Goal: Task Accomplishment & Management: Manage account settings

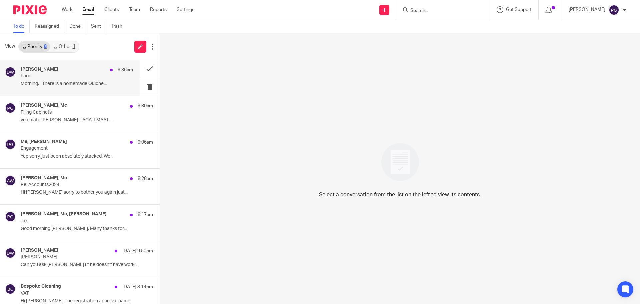
click at [63, 72] on div "[PERSON_NAME] 9:36am" at bounding box center [77, 70] width 112 height 7
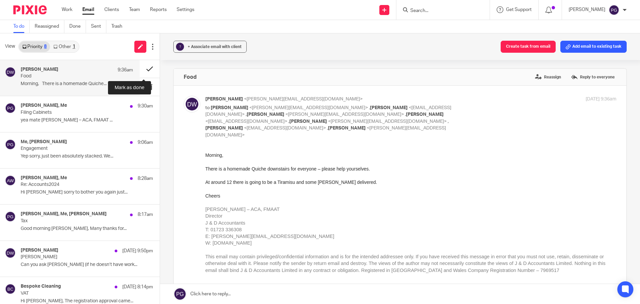
click at [143, 70] on button at bounding box center [150, 69] width 20 height 18
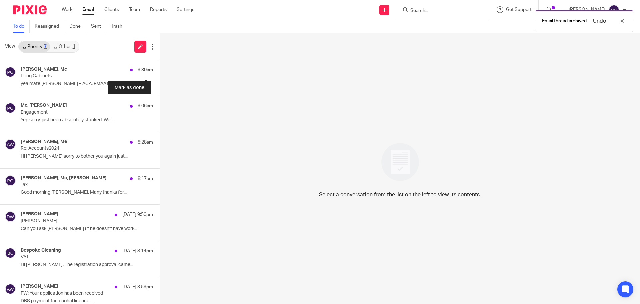
click at [160, 70] on button at bounding box center [162, 69] width 5 height 18
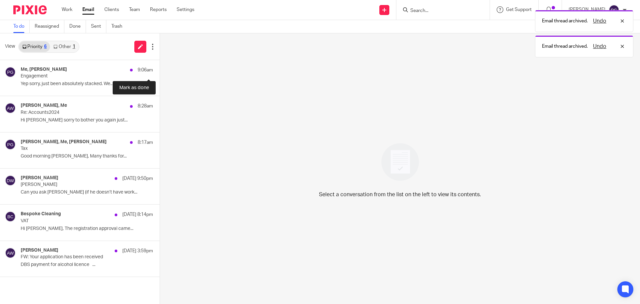
click at [160, 70] on button at bounding box center [162, 69] width 5 height 18
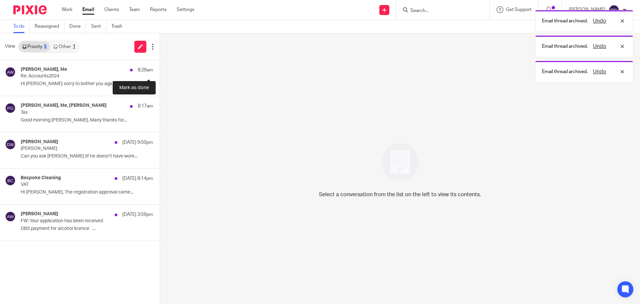
click at [160, 70] on button at bounding box center [162, 69] width 5 height 18
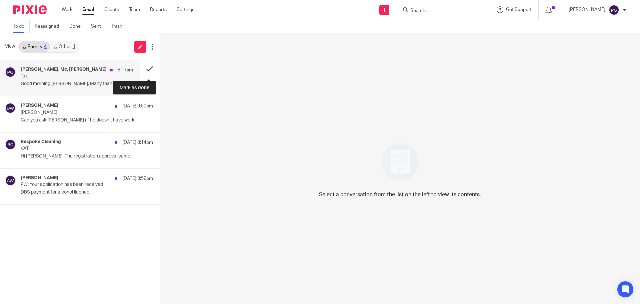
click at [154, 69] on button at bounding box center [150, 69] width 20 height 18
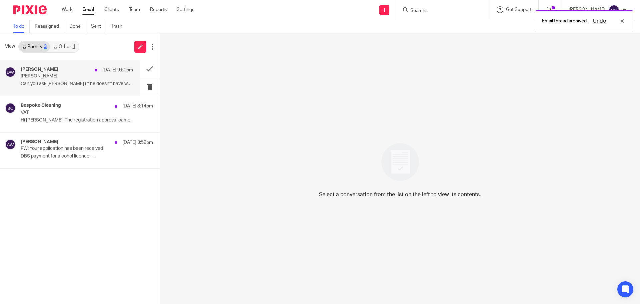
click at [64, 83] on p "Can you ask Harrison (if he doesn’t have work..." at bounding box center [77, 84] width 112 height 6
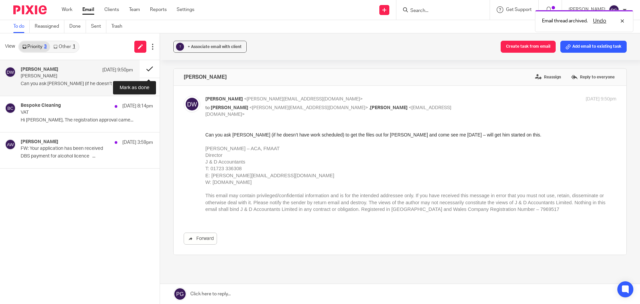
click at [154, 67] on button at bounding box center [150, 69] width 20 height 18
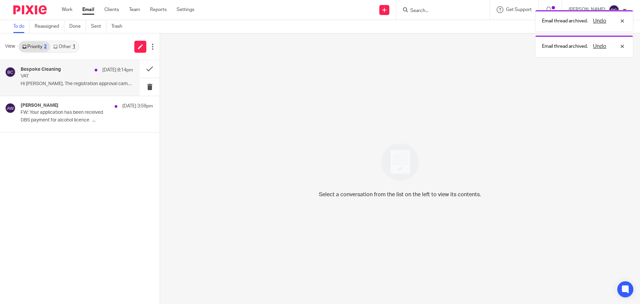
click at [70, 86] on p "Hi Philip, The registration approval came..." at bounding box center [77, 84] width 112 height 6
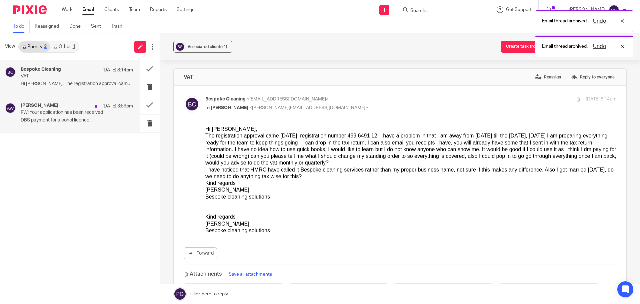
click at [75, 113] on p "FW: Your application has been received" at bounding box center [66, 113] width 90 height 6
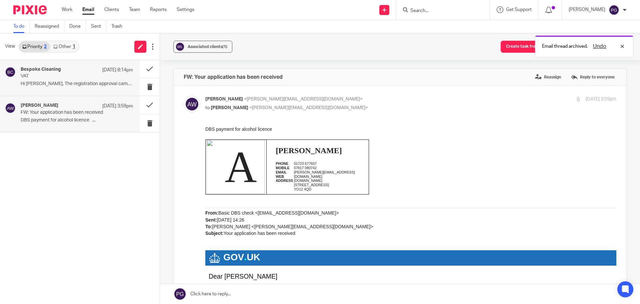
click at [71, 88] on div "Bespoke Cleaning 17 Sep 8:14pm VAT Hi Philip, The registration approval came..." at bounding box center [77, 78] width 112 height 22
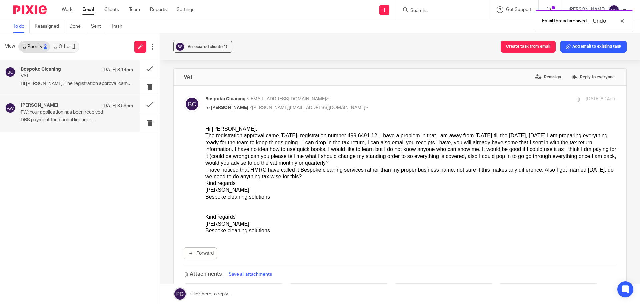
click at [68, 105] on div "Adrian Wilson 17 Sep 3:59pm" at bounding box center [77, 106] width 112 height 7
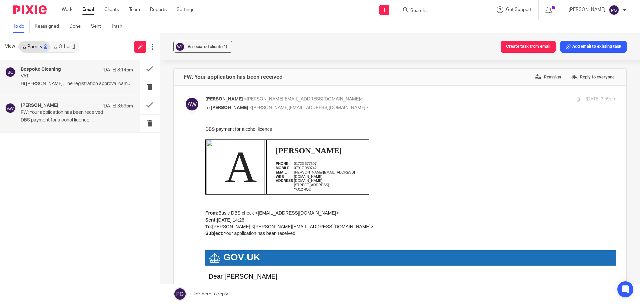
click at [71, 89] on div "Bespoke Cleaning 17 Sep 8:14pm VAT Hi Philip, The registration approval came..." at bounding box center [70, 78] width 140 height 36
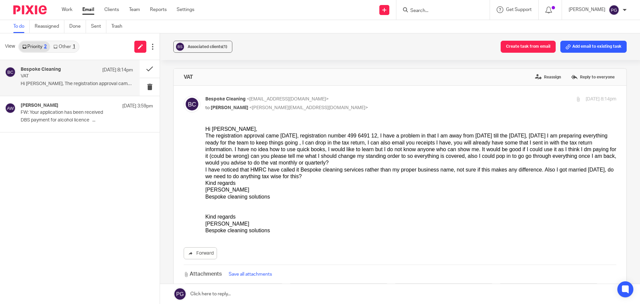
click at [73, 72] on div "Bespoke Cleaning 17 Sep 8:14pm" at bounding box center [77, 70] width 112 height 7
drag, startPoint x: 149, startPoint y: 69, endPoint x: 86, endPoint y: 161, distance: 112.2
click at [86, 161] on div "Bespoke Cleaning 17 Sep 8:14pm VAT Hi Philip, The registration approval came...…" at bounding box center [80, 182] width 160 height 244
click at [64, 107] on div "Adrian Wilson 17 Sep 3:59pm" at bounding box center [77, 106] width 112 height 7
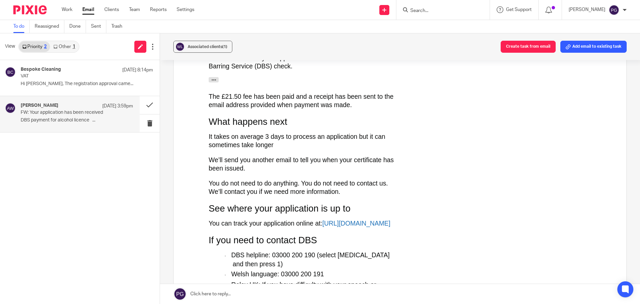
scroll to position [33, 0]
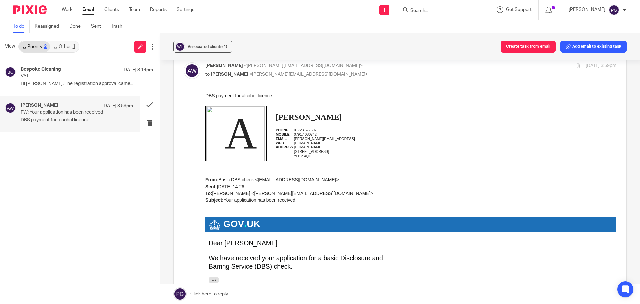
click at [63, 45] on link "Other 1" at bounding box center [64, 46] width 28 height 11
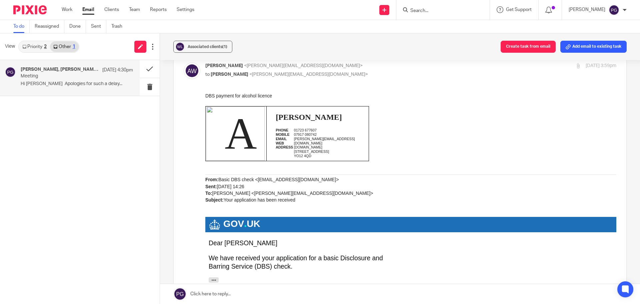
click at [64, 79] on div "awjesson, Joyce Jesson, Me 16 Sep 4:30pm Meeting Hi Phillip Apologies for such …" at bounding box center [77, 78] width 112 height 22
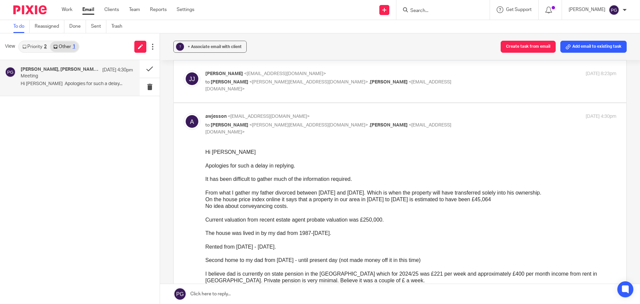
scroll to position [133, 0]
